Goal: Navigation & Orientation: Find specific page/section

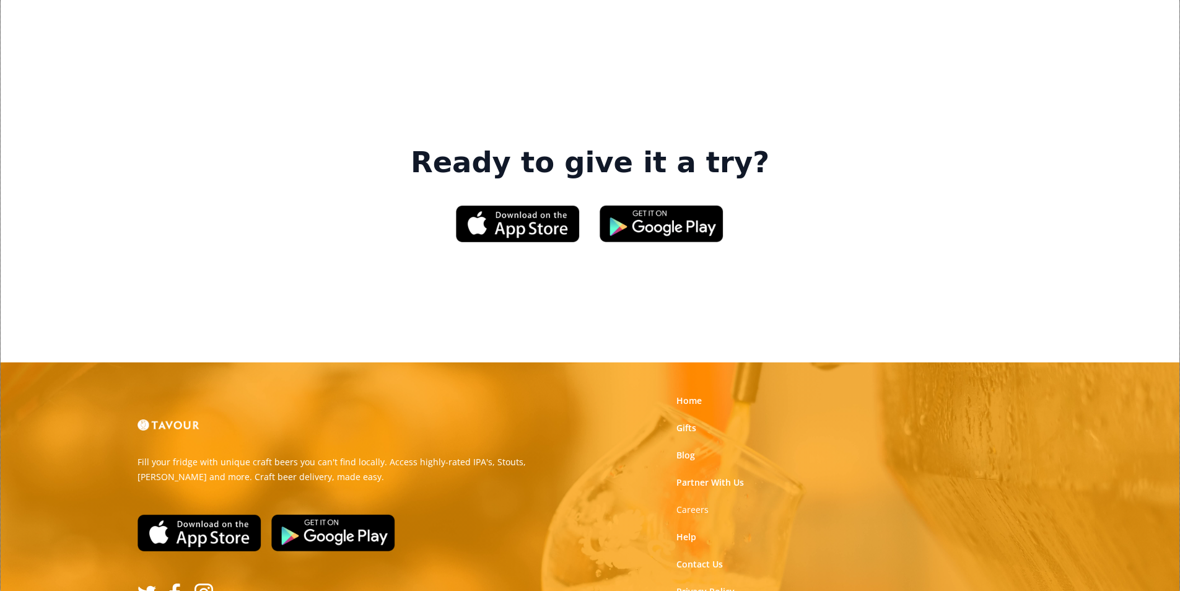
scroll to position [1874, 0]
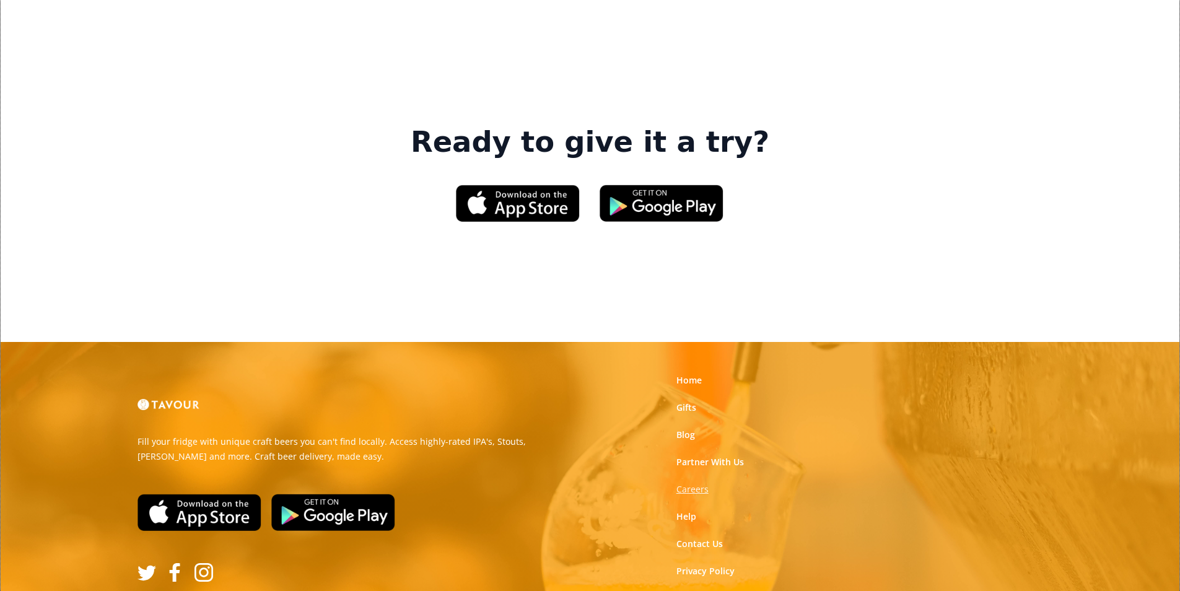
click at [698, 483] on strong "Careers" at bounding box center [692, 489] width 32 height 12
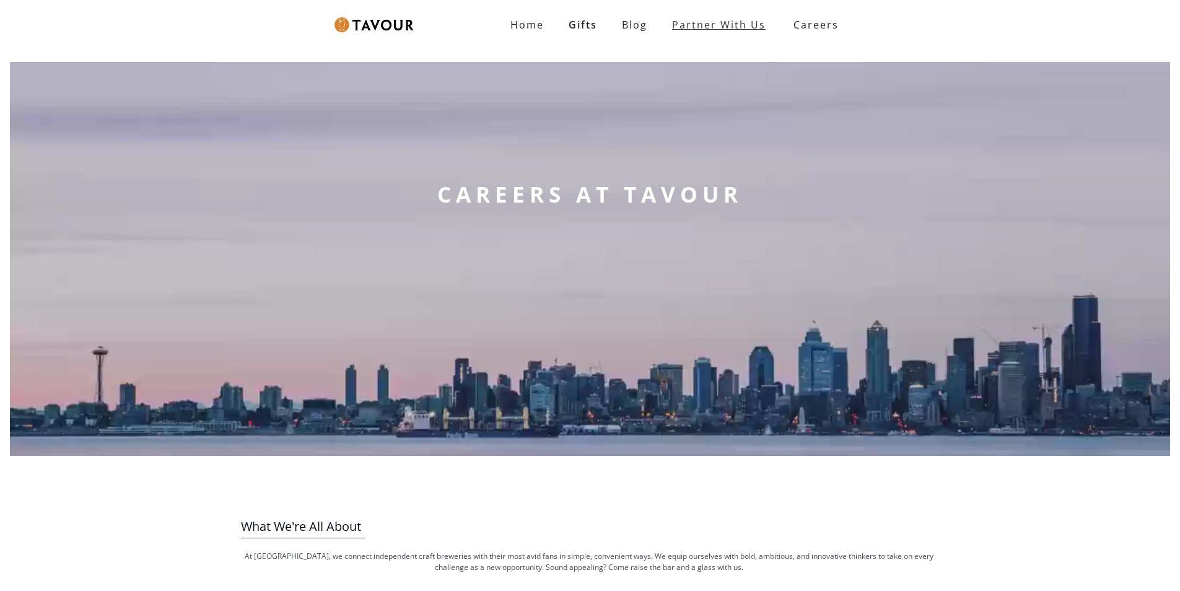
click at [717, 19] on link "partner with us" at bounding box center [718, 24] width 118 height 25
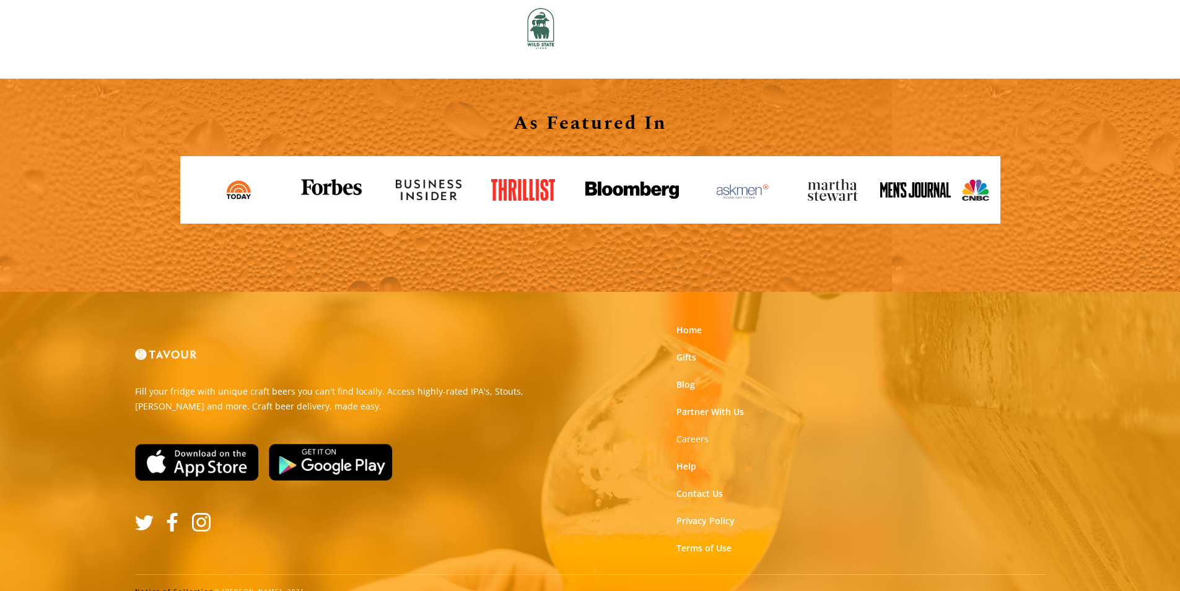
scroll to position [1367, 0]
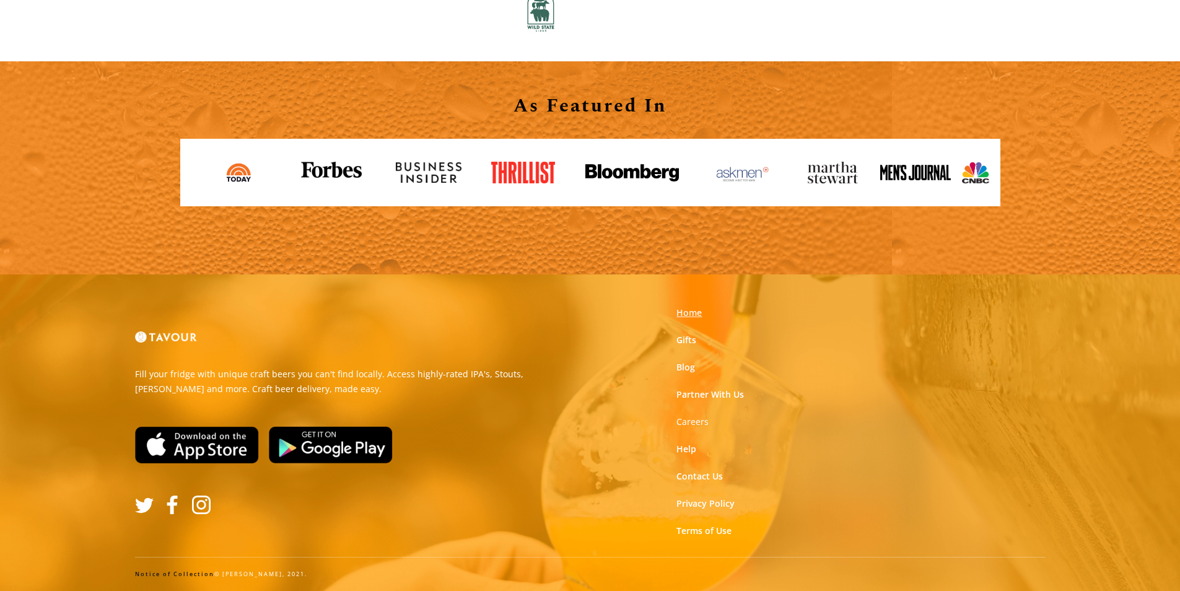
click at [687, 310] on link "Home" at bounding box center [688, 313] width 25 height 12
